Goal: Task Accomplishment & Management: Manage account settings

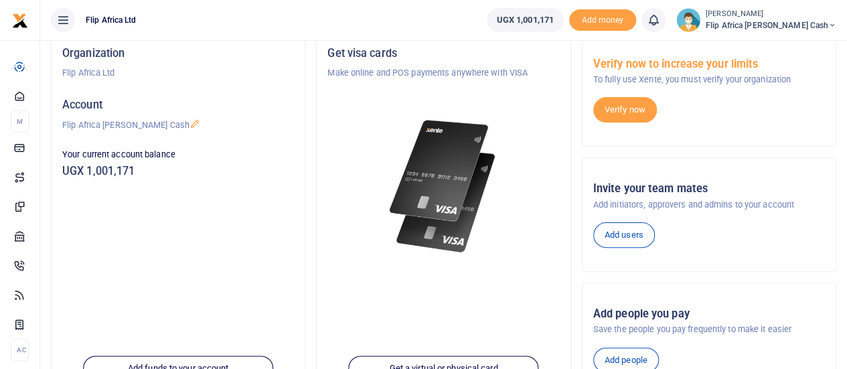
scroll to position [90, 0]
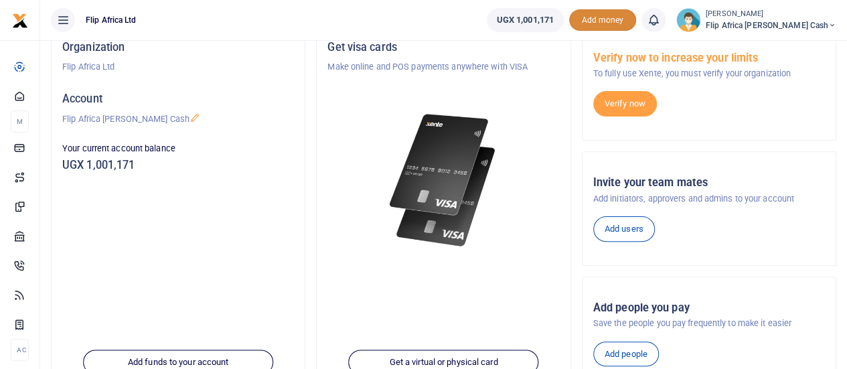
click at [636, 19] on span "Add money" at bounding box center [602, 20] width 67 height 22
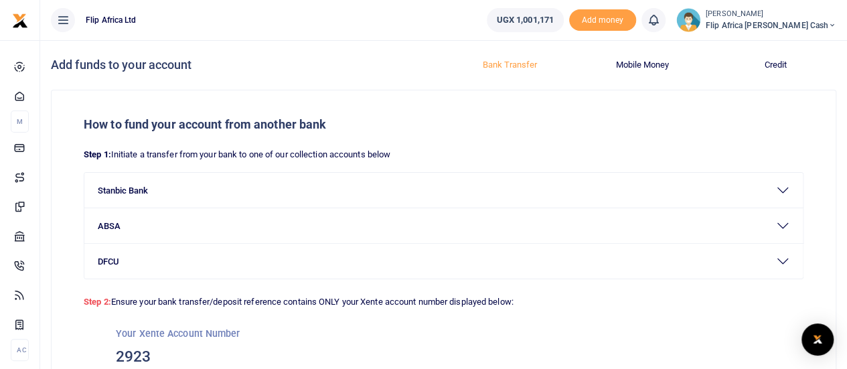
scroll to position [143, 0]
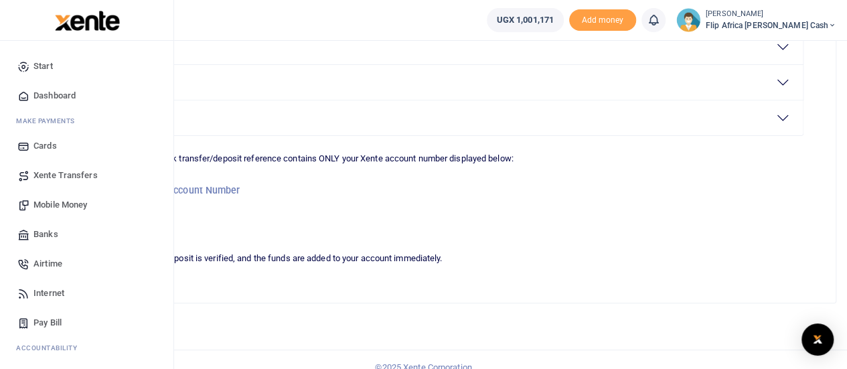
click at [60, 208] on span "Mobile Money" at bounding box center [60, 204] width 54 height 13
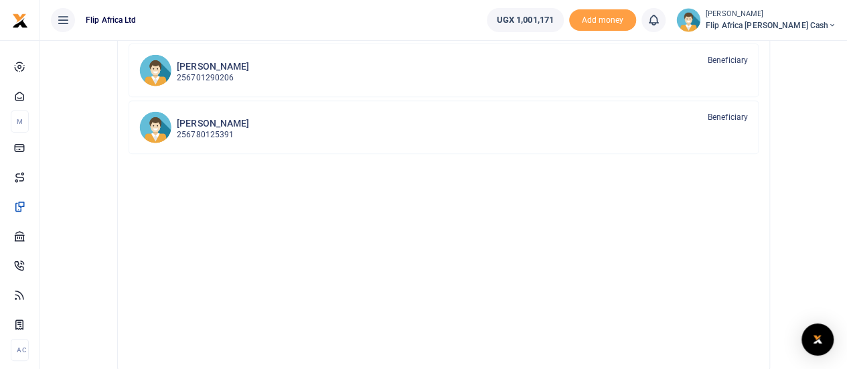
scroll to position [313, 0]
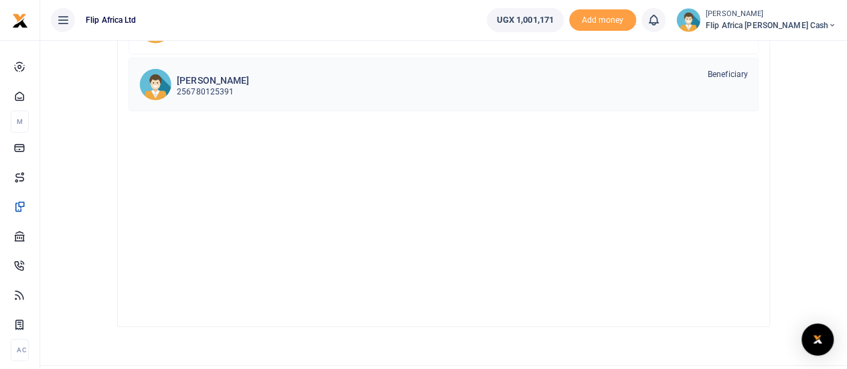
click at [213, 80] on h6 "Bagal Miika" at bounding box center [213, 80] width 72 height 11
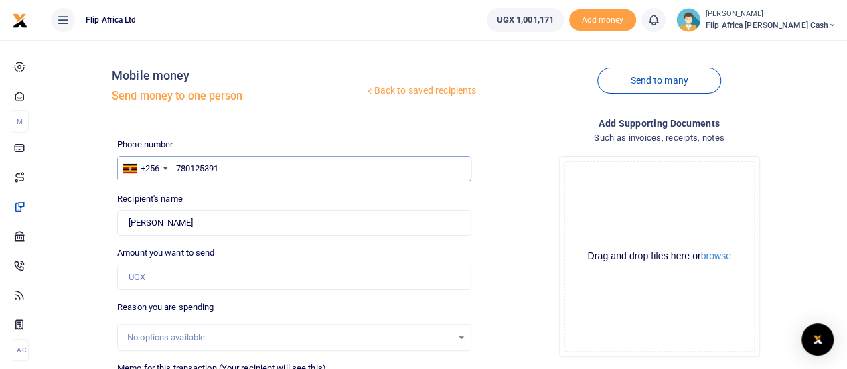
click at [201, 173] on input "780125391" at bounding box center [294, 168] width 354 height 25
click at [229, 175] on input "780125391" at bounding box center [294, 168] width 354 height 25
type input "7"
type input "787582291"
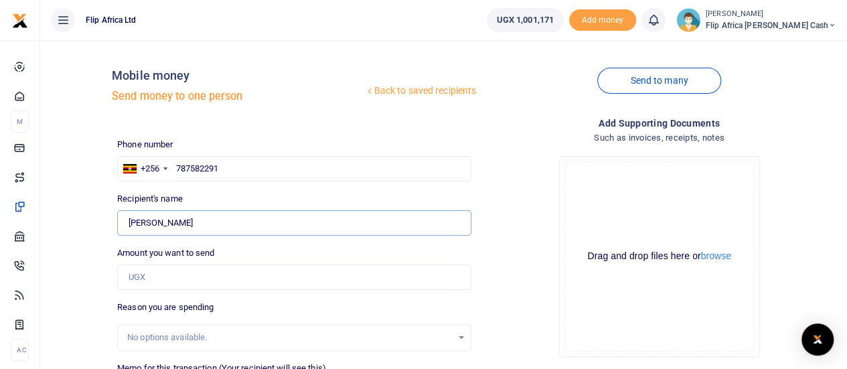
click at [442, 223] on input "Bagal Miika" at bounding box center [294, 222] width 354 height 25
type input "David Opolot"
click at [501, 243] on div "Drop your files here Drag and drop files here or browse Powered by Uppy" at bounding box center [659, 256] width 354 height 222
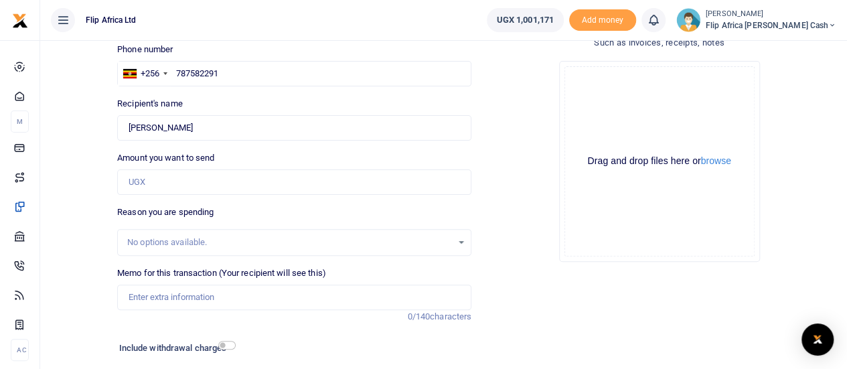
scroll to position [96, 0]
click at [199, 187] on input "Amount you want to send" at bounding box center [294, 181] width 354 height 25
type input "688,000"
click at [248, 226] on div "Reason you are spending No options available." at bounding box center [294, 230] width 354 height 50
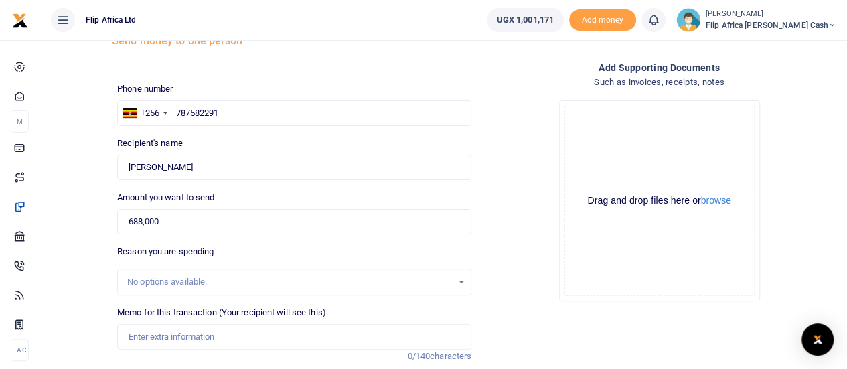
scroll to position [185, 0]
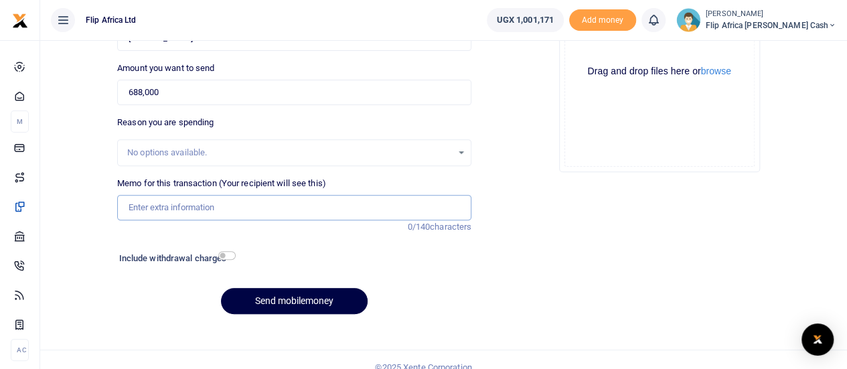
click at [154, 205] on input "Memo for this transaction (Your recipient will see this)" at bounding box center [294, 207] width 354 height 25
type input "Consultancy Fees"
click at [547, 222] on div "Add supporting Documents Such as invoices, receipts, notes Drop your files here…" at bounding box center [659, 128] width 365 height 394
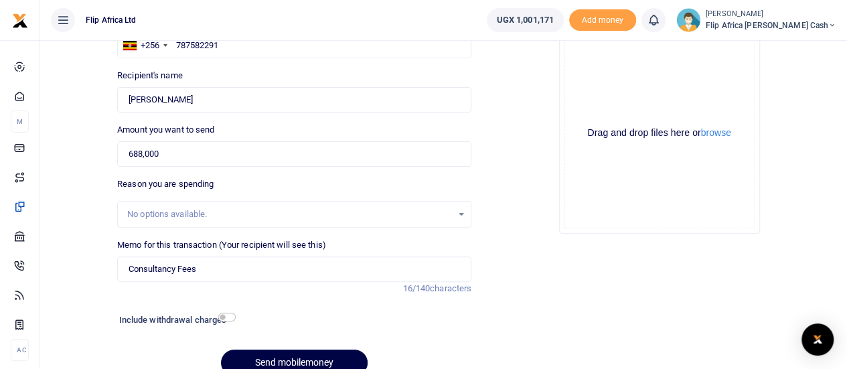
scroll to position [121, 0]
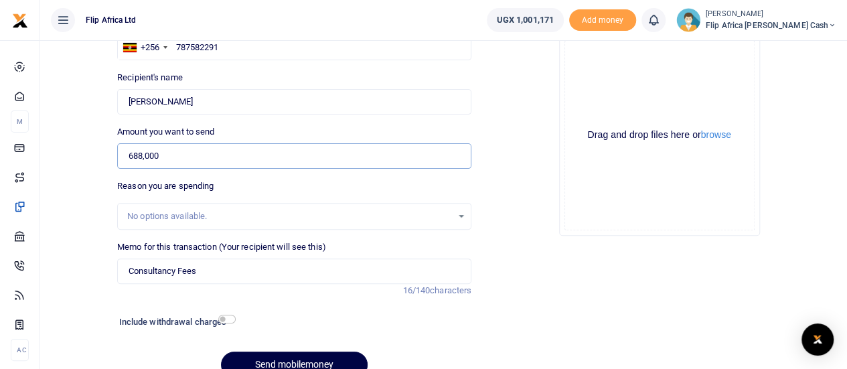
click at [150, 159] on input "688,000" at bounding box center [294, 155] width 354 height 25
type input "692,000"
click at [515, 228] on div "Drop your files here Drag and drop files here or browse Powered by Uppy" at bounding box center [659, 135] width 354 height 222
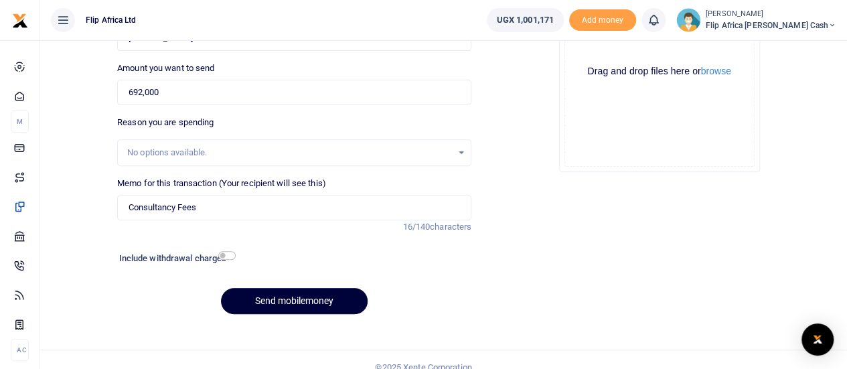
click at [296, 300] on button "Send mobilemoney" at bounding box center [294, 301] width 147 height 26
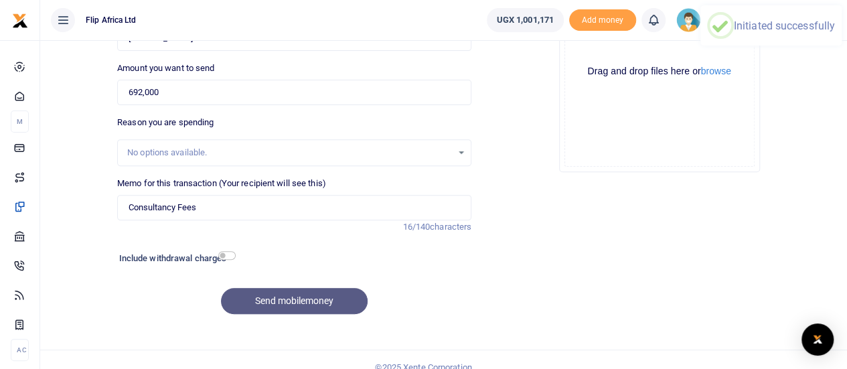
scroll to position [0, 0]
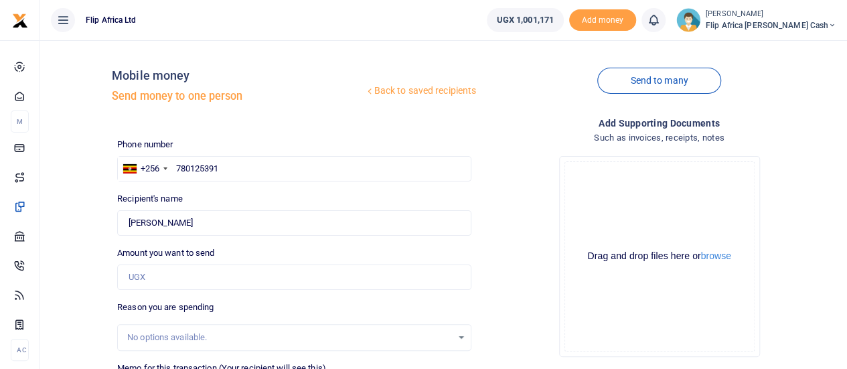
click at [660, 19] on icon at bounding box center [653, 20] width 13 height 15
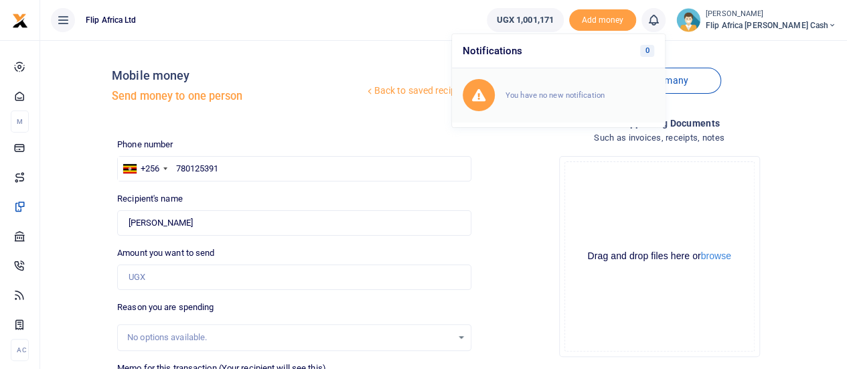
click at [604, 94] on small "You have no new notification" at bounding box center [554, 94] width 99 height 9
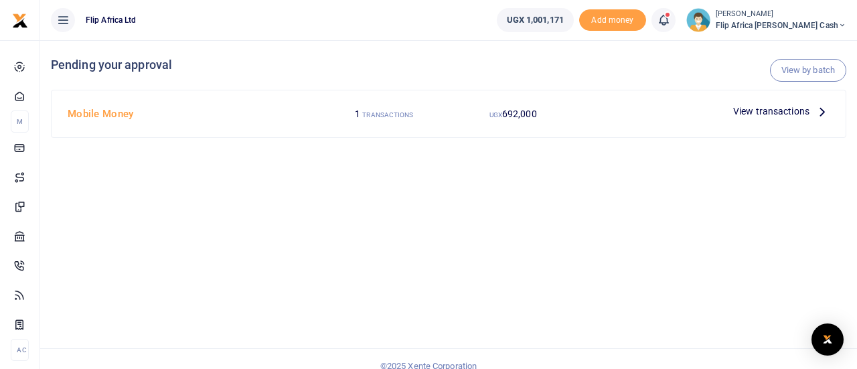
click at [759, 112] on span "View transactions" at bounding box center [771, 111] width 76 height 15
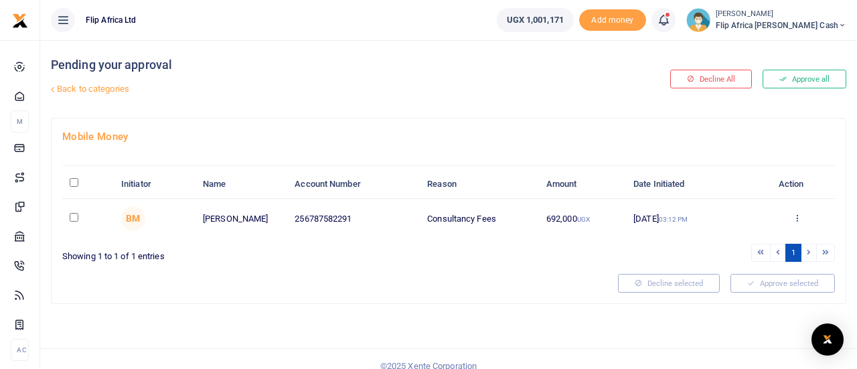
click at [797, 216] on icon at bounding box center [797, 217] width 9 height 9
click at [740, 236] on link "Approve" at bounding box center [748, 239] width 106 height 19
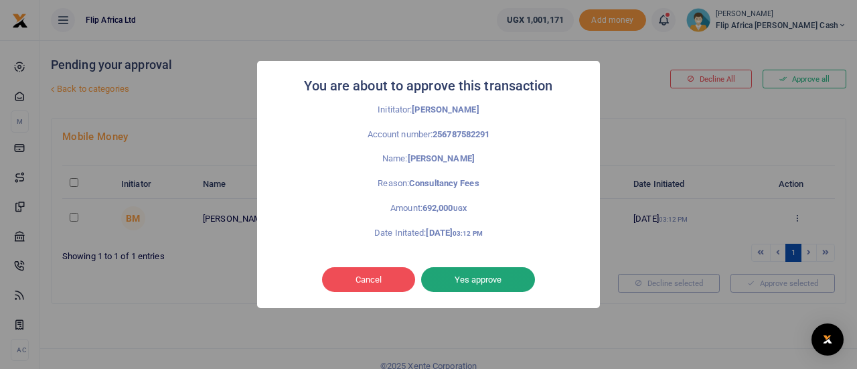
click at [469, 282] on button "Yes approve" at bounding box center [478, 279] width 114 height 25
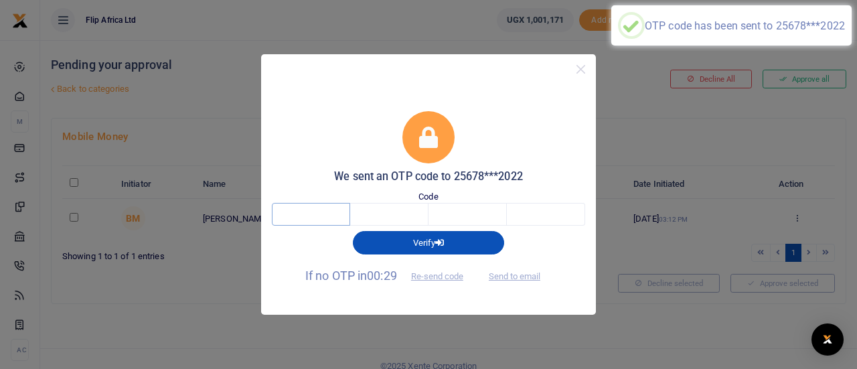
click at [301, 217] on input "text" at bounding box center [311, 214] width 78 height 23
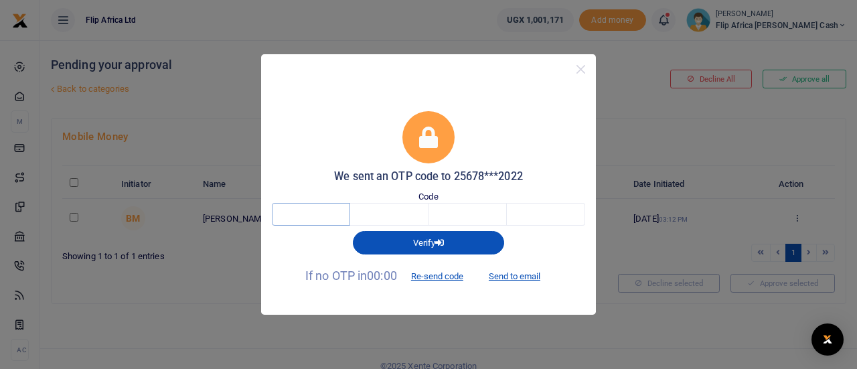
click at [319, 213] on input "text" at bounding box center [311, 214] width 78 height 23
click at [578, 72] on button "Close" at bounding box center [580, 69] width 19 height 19
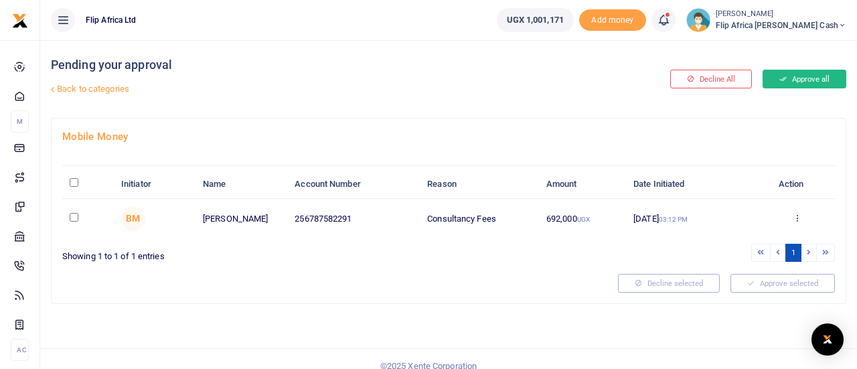
click at [801, 77] on button "Approve all" at bounding box center [804, 79] width 84 height 19
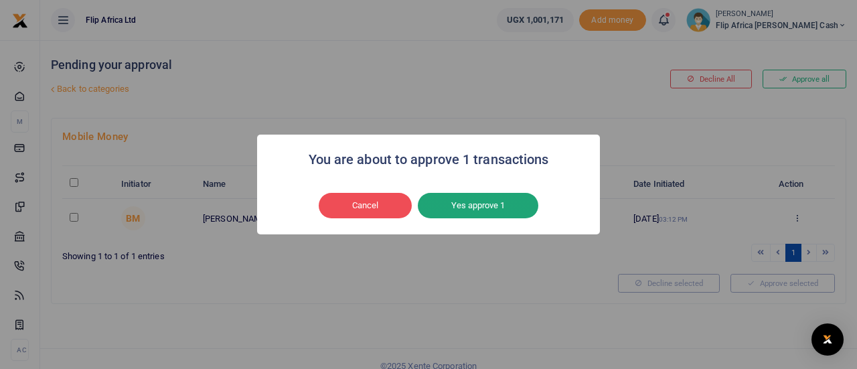
click at [475, 206] on button "Yes approve 1" at bounding box center [478, 205] width 120 height 25
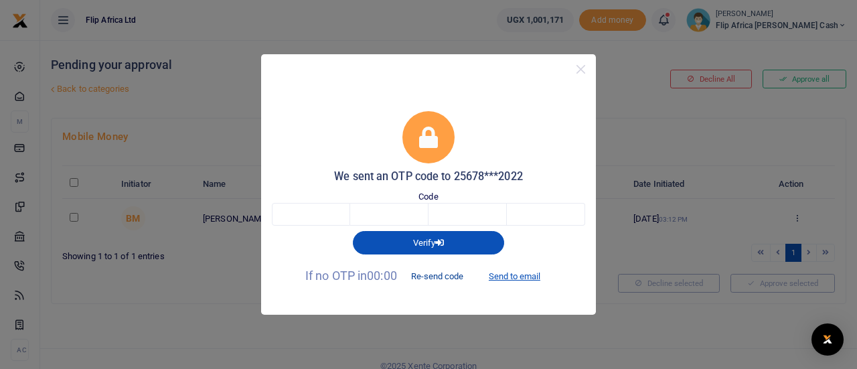
click at [436, 275] on button "Re-send code" at bounding box center [437, 276] width 75 height 23
click at [438, 275] on button "Re-send code" at bounding box center [437, 276] width 75 height 23
click at [578, 69] on button "Close" at bounding box center [580, 69] width 19 height 19
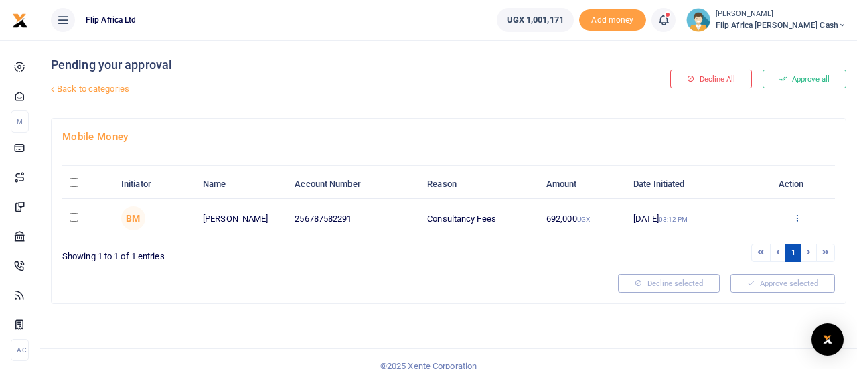
click at [797, 218] on icon at bounding box center [797, 217] width 9 height 9
click at [730, 240] on link "Approve" at bounding box center [748, 239] width 106 height 19
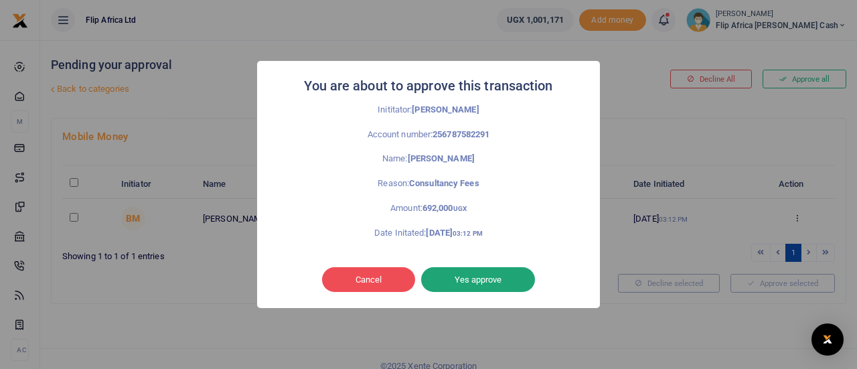
click at [472, 282] on button "Yes approve" at bounding box center [478, 279] width 114 height 25
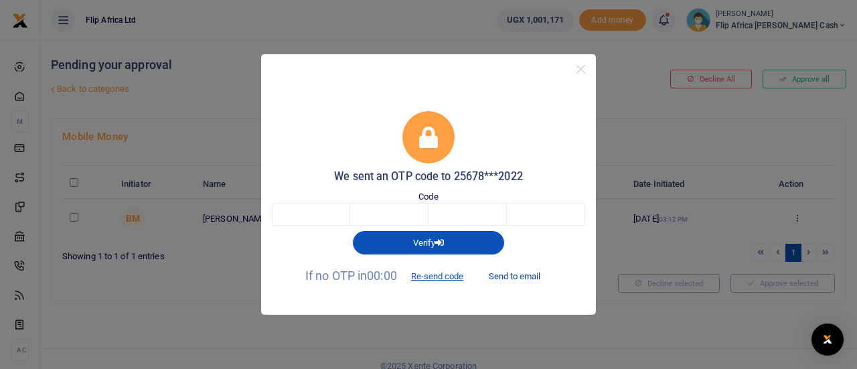
click at [517, 274] on button "Send to email" at bounding box center [514, 276] width 74 height 23
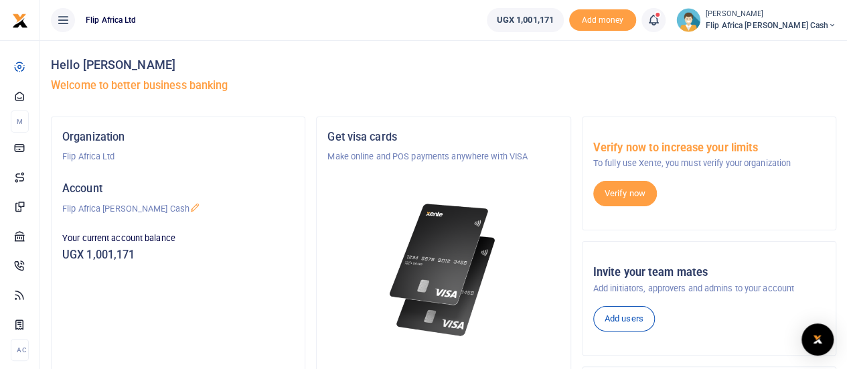
click at [660, 20] on span at bounding box center [660, 20] width 0 height 0
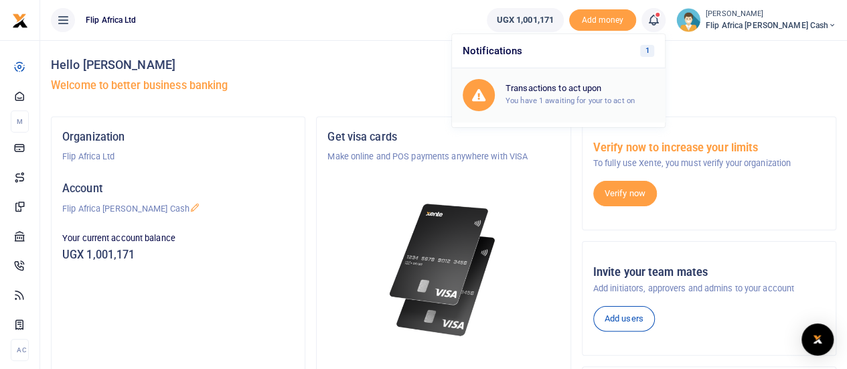
click at [599, 92] on h6 "Transactions to act upon" at bounding box center [579, 88] width 149 height 11
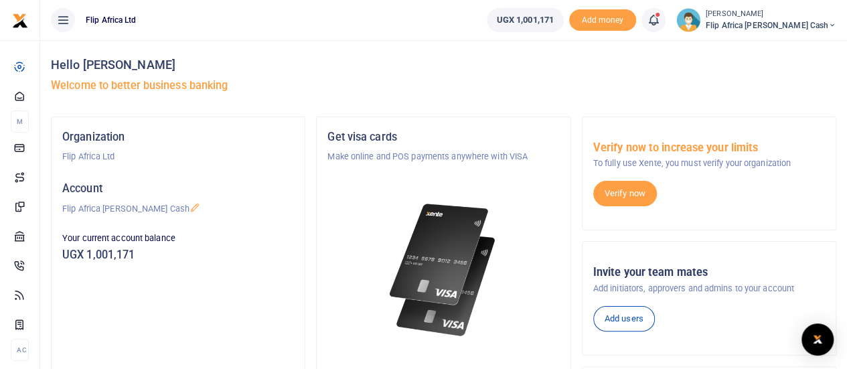
click at [660, 20] on span at bounding box center [660, 20] width 0 height 0
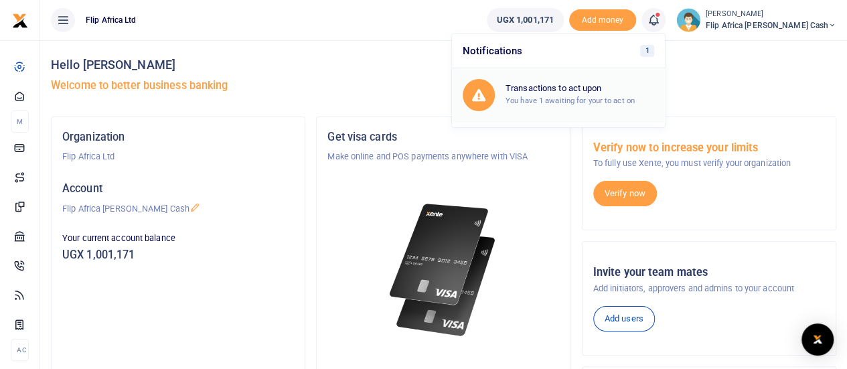
click at [556, 88] on h6 "Transactions to act upon" at bounding box center [579, 88] width 149 height 11
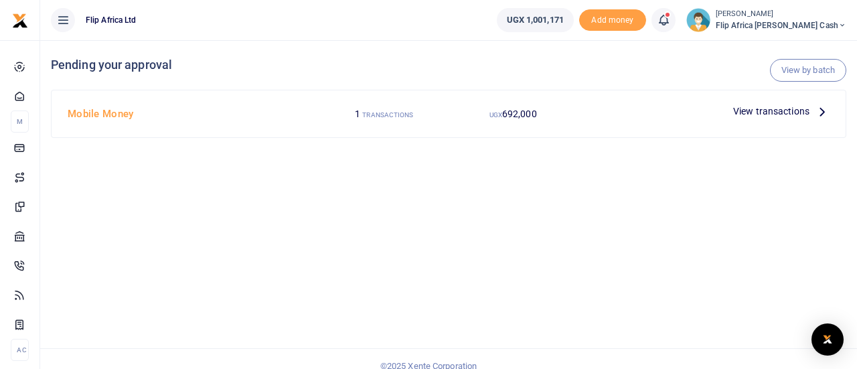
click at [774, 109] on span "View transactions" at bounding box center [771, 111] width 76 height 15
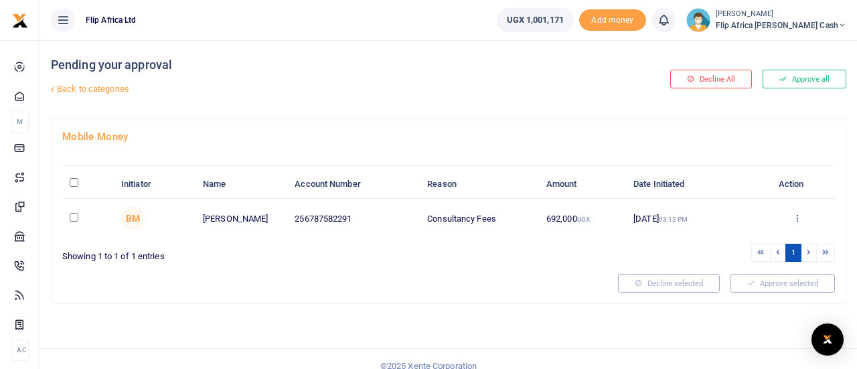
click at [794, 213] on icon at bounding box center [797, 217] width 9 height 9
click at [737, 234] on link "Approve" at bounding box center [748, 239] width 106 height 19
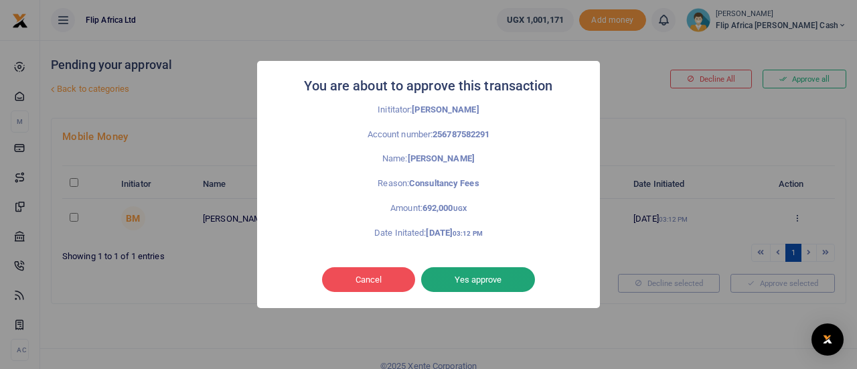
click at [470, 278] on button "Yes approve" at bounding box center [478, 279] width 114 height 25
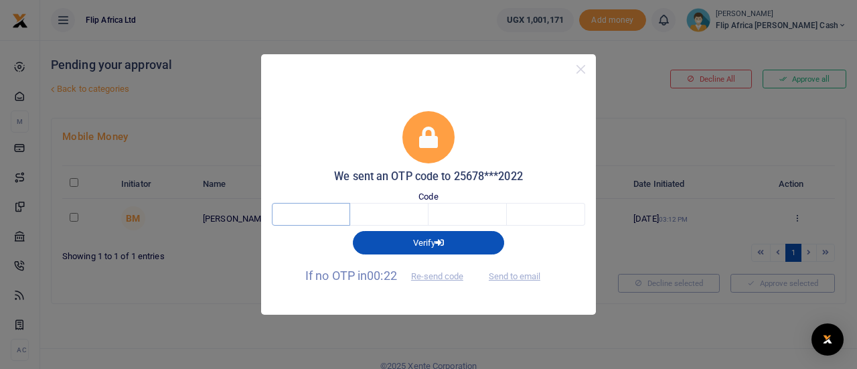
click at [295, 214] on input "text" at bounding box center [311, 214] width 78 height 23
type input "3"
type input "6"
type input "5"
type input "4"
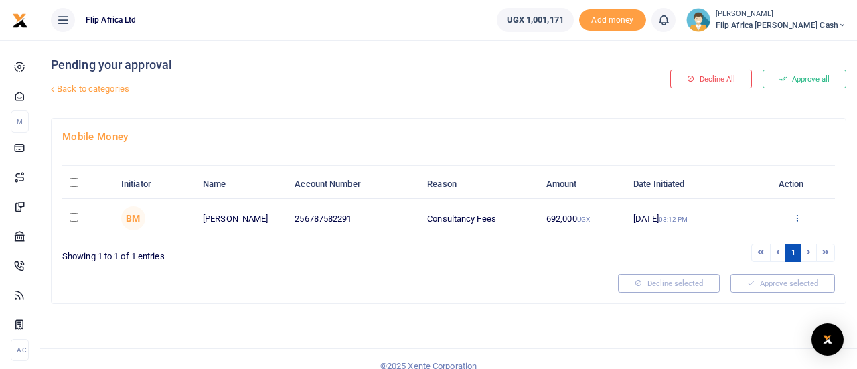
click at [797, 214] on icon at bounding box center [797, 217] width 9 height 9
click at [734, 242] on link "Approve" at bounding box center [748, 239] width 106 height 19
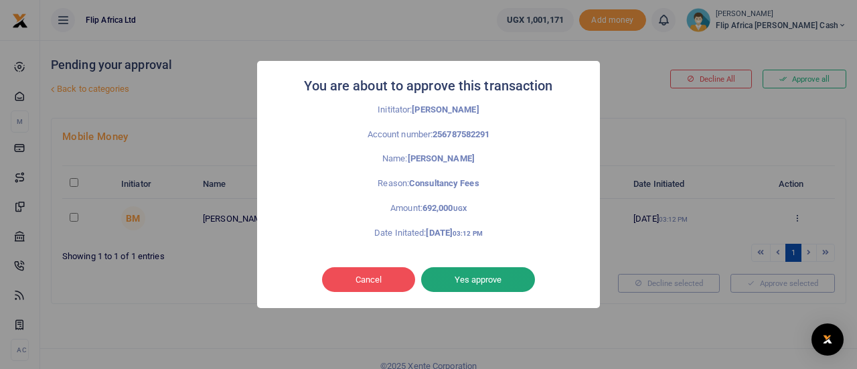
click at [489, 280] on button "Yes approve" at bounding box center [478, 279] width 114 height 25
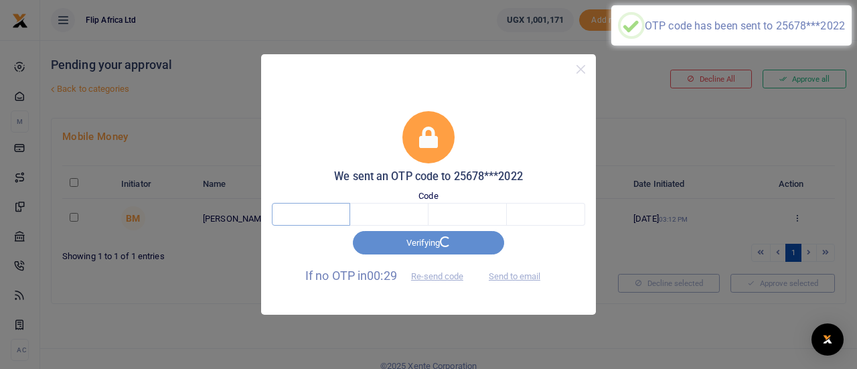
click at [315, 212] on input "text" at bounding box center [311, 214] width 78 height 23
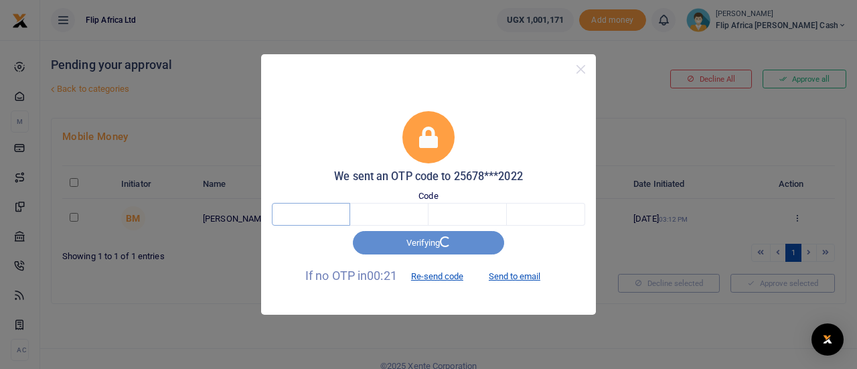
click at [281, 218] on input "text" at bounding box center [311, 214] width 78 height 23
type input "8"
type input "4"
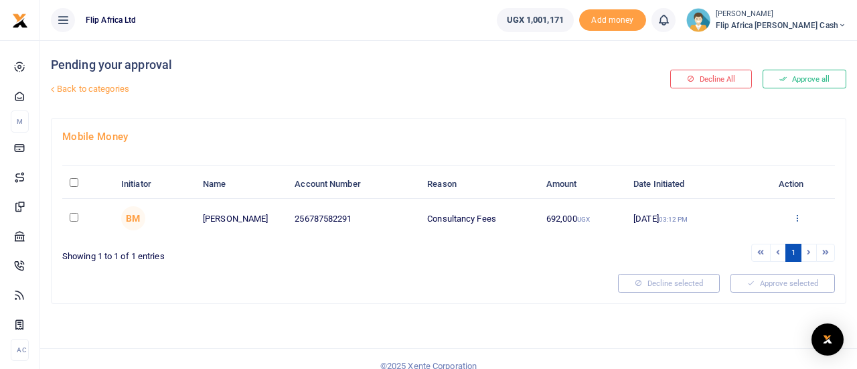
click at [795, 218] on icon at bounding box center [797, 217] width 9 height 9
click at [734, 243] on link "Approve" at bounding box center [748, 239] width 106 height 19
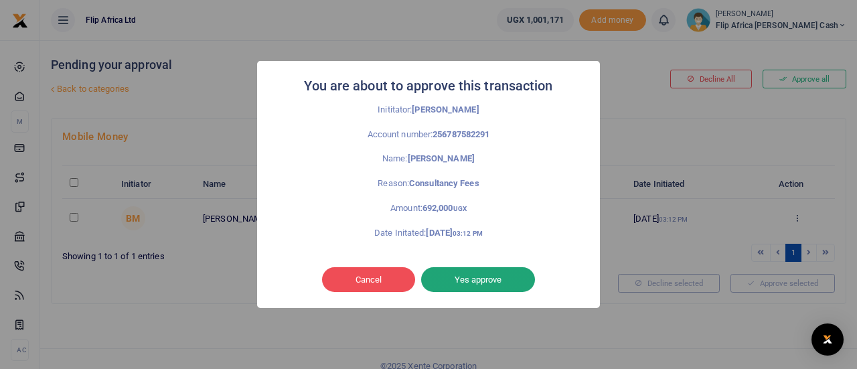
click at [467, 275] on button "Yes approve" at bounding box center [478, 279] width 114 height 25
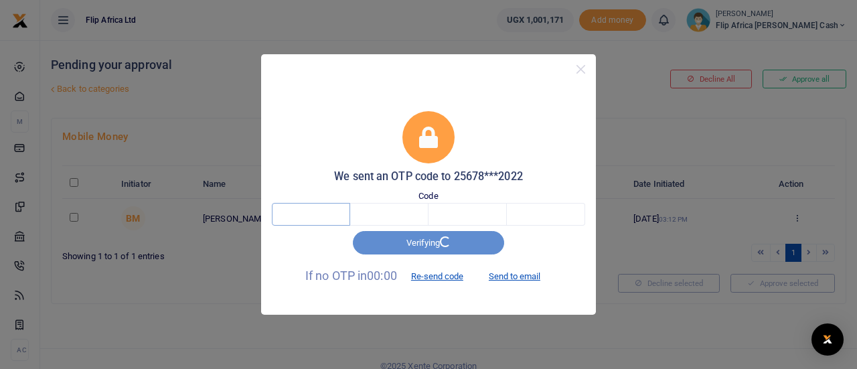
click at [300, 214] on input "text" at bounding box center [311, 214] width 78 height 23
type input "2"
type input "4"
type input "1"
type input "2"
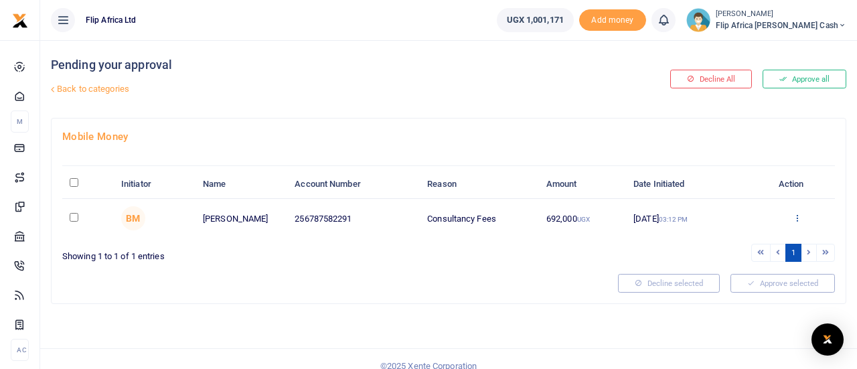
click at [796, 222] on link at bounding box center [797, 219] width 9 height 10
click at [734, 241] on link "Approve" at bounding box center [748, 239] width 106 height 19
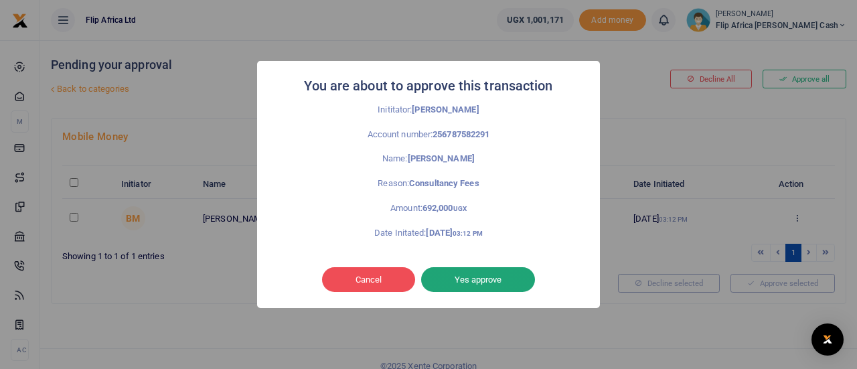
click at [471, 276] on button "Yes approve" at bounding box center [478, 279] width 114 height 25
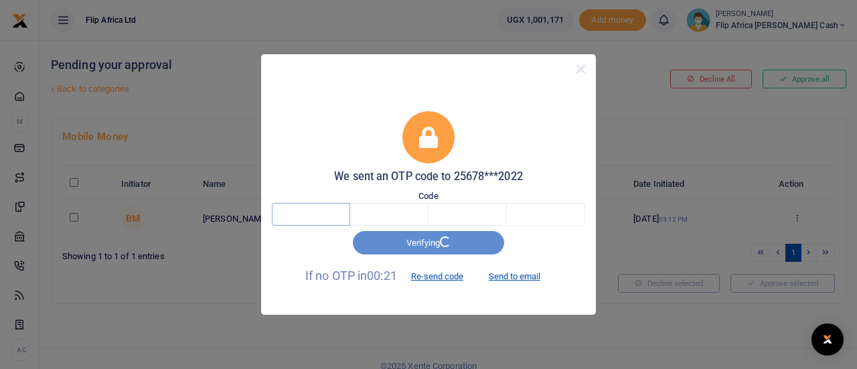
click at [319, 220] on input "text" at bounding box center [311, 214] width 78 height 23
type input "2"
type input "8"
type input "3"
type input "1"
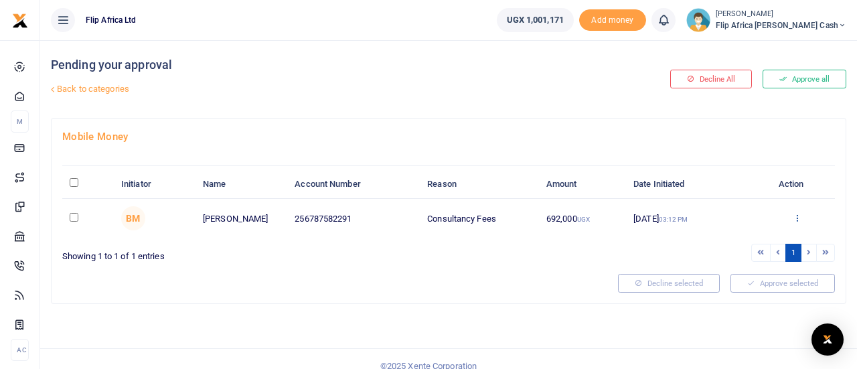
click at [797, 215] on icon at bounding box center [797, 217] width 9 height 9
click at [731, 238] on link "Approve" at bounding box center [748, 239] width 106 height 19
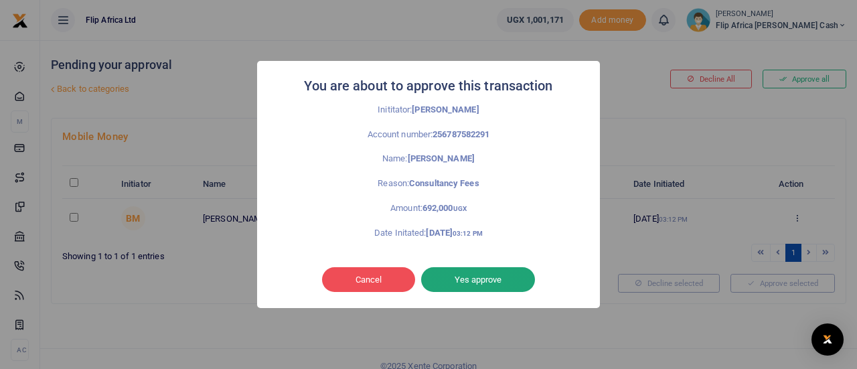
click at [493, 284] on button "Yes approve" at bounding box center [478, 279] width 114 height 25
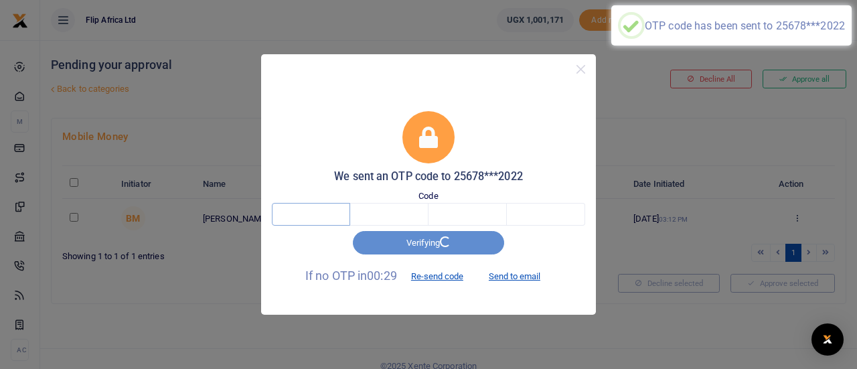
click at [284, 220] on input "text" at bounding box center [311, 214] width 78 height 23
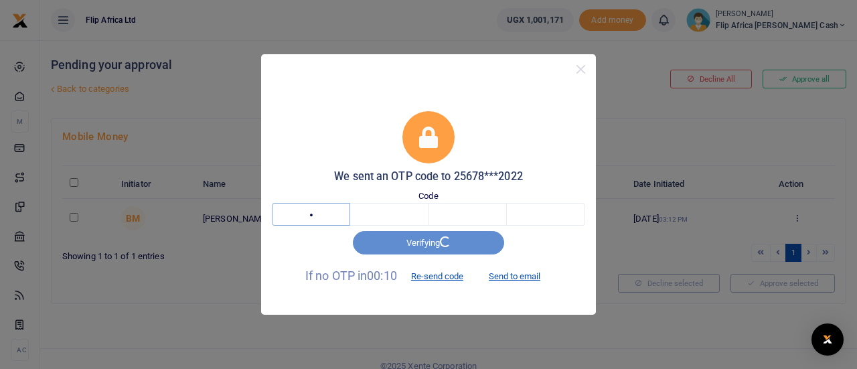
type input "1"
type input "3"
type input "5"
